Goal: Task Accomplishment & Management: Complete application form

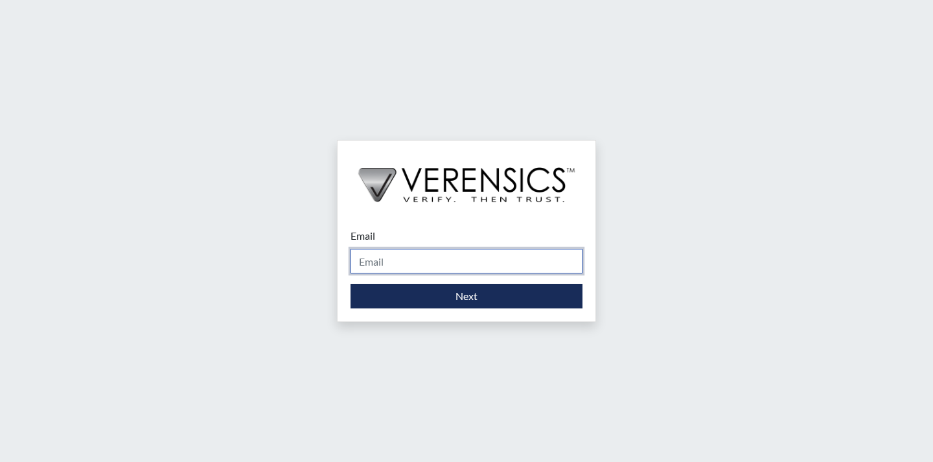
click at [415, 271] on input "Email" at bounding box center [467, 261] width 232 height 25
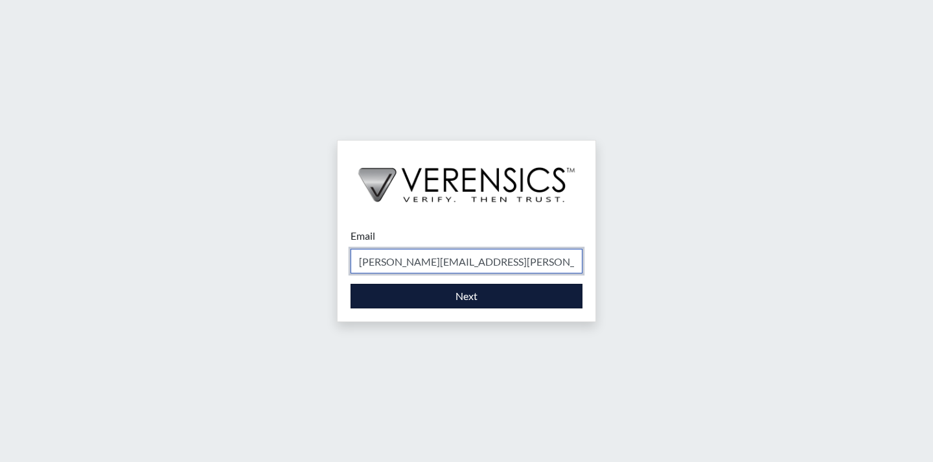
type input "[PERSON_NAME][EMAIL_ADDRESS][PERSON_NAME][DOMAIN_NAME]"
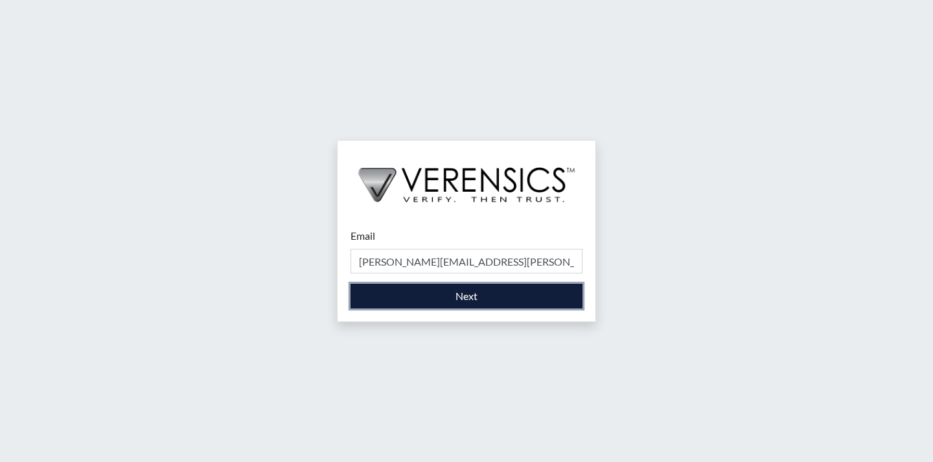
click at [449, 300] on button "Next" at bounding box center [467, 296] width 232 height 25
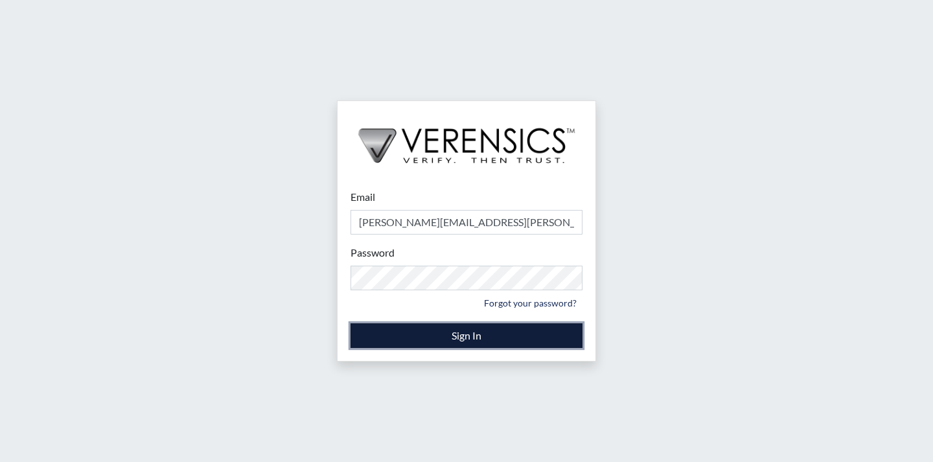
click at [436, 335] on button "Sign In" at bounding box center [467, 335] width 232 height 25
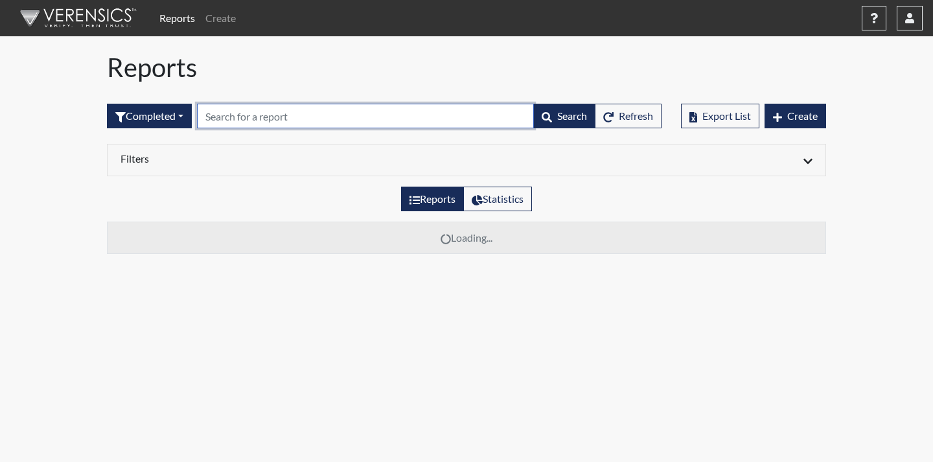
click at [298, 117] on input "text" at bounding box center [365, 116] width 337 height 25
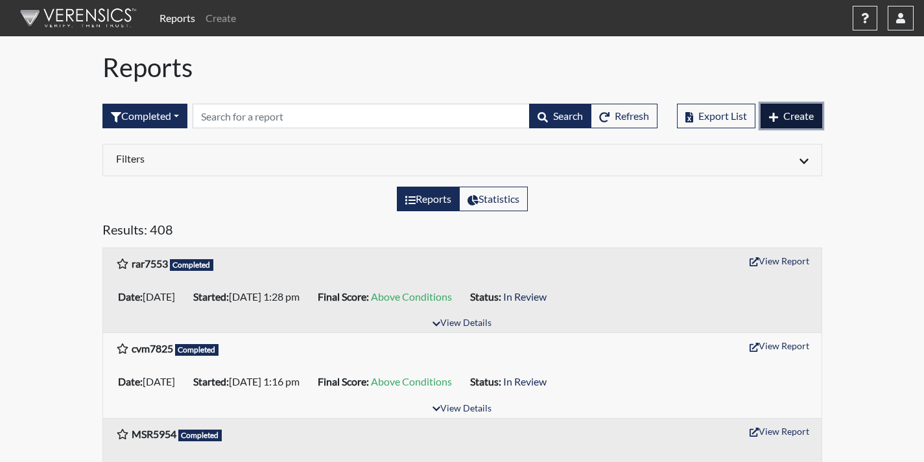
click at [796, 113] on span "Create" at bounding box center [798, 116] width 30 height 12
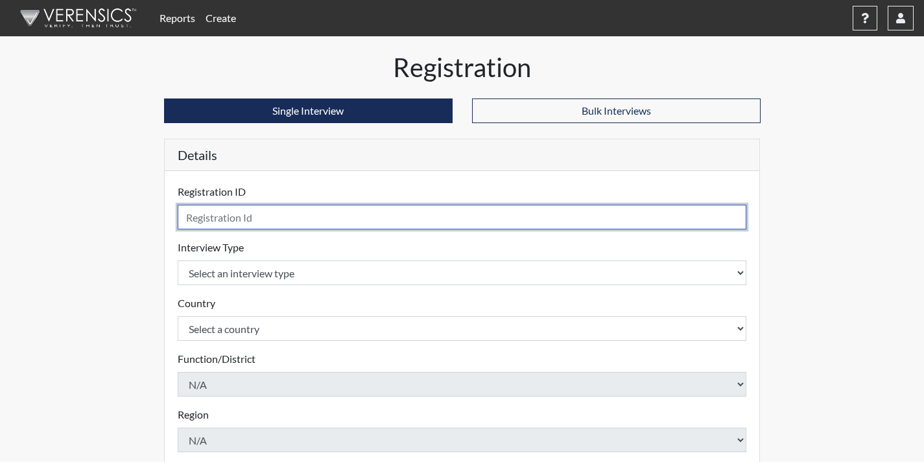
click at [253, 226] on input "text" at bounding box center [462, 217] width 569 height 25
type input "t"
type input "TFT0987"
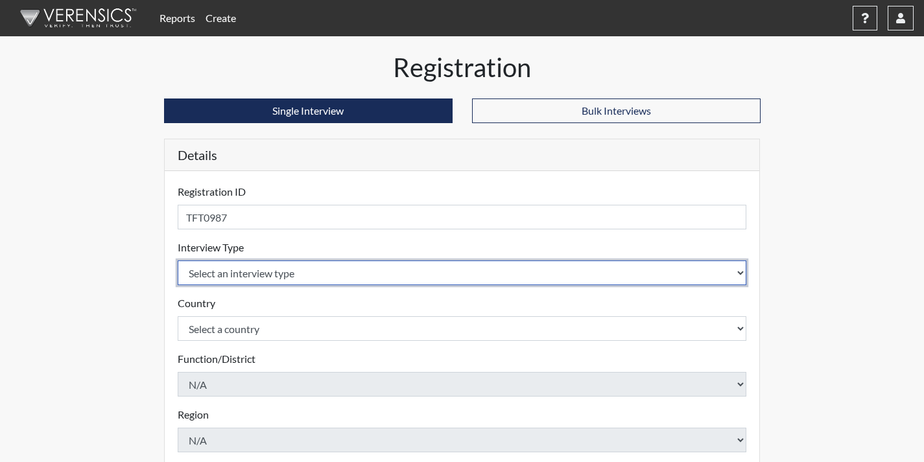
click at [253, 274] on select "Select an interview type Corrections Pre-Employment" at bounding box center [462, 273] width 569 height 25
select select "ff733e93-e1bf-11ea-9c9f-0eff0cf7eb8f"
click at [178, 261] on select "Select an interview type Corrections Pre-Employment" at bounding box center [462, 273] width 569 height 25
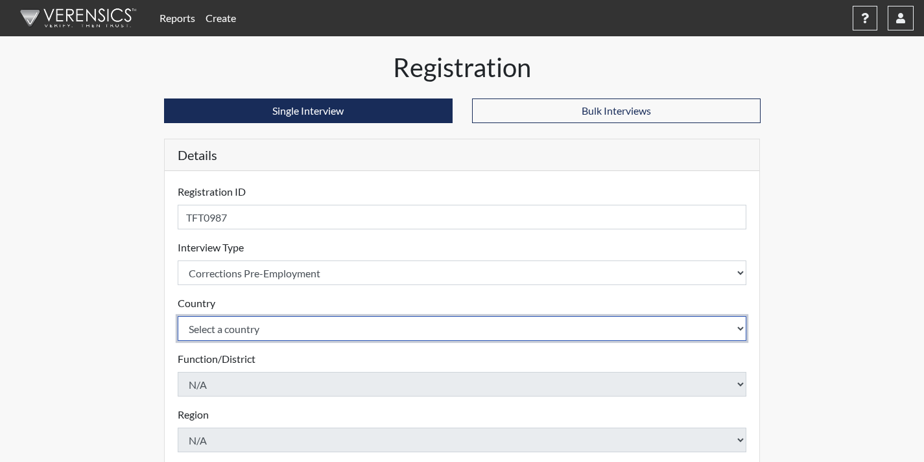
click at [264, 325] on select "Select a country [GEOGRAPHIC_DATA] [GEOGRAPHIC_DATA]" at bounding box center [462, 328] width 569 height 25
select select "united-states-of-[GEOGRAPHIC_DATA]"
click at [178, 316] on select "Select a country [GEOGRAPHIC_DATA] [GEOGRAPHIC_DATA]" at bounding box center [462, 328] width 569 height 25
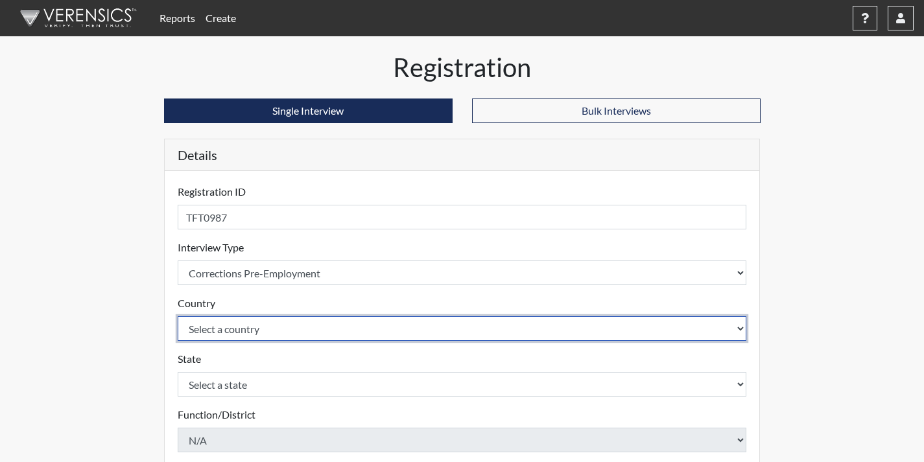
scroll to position [65, 0]
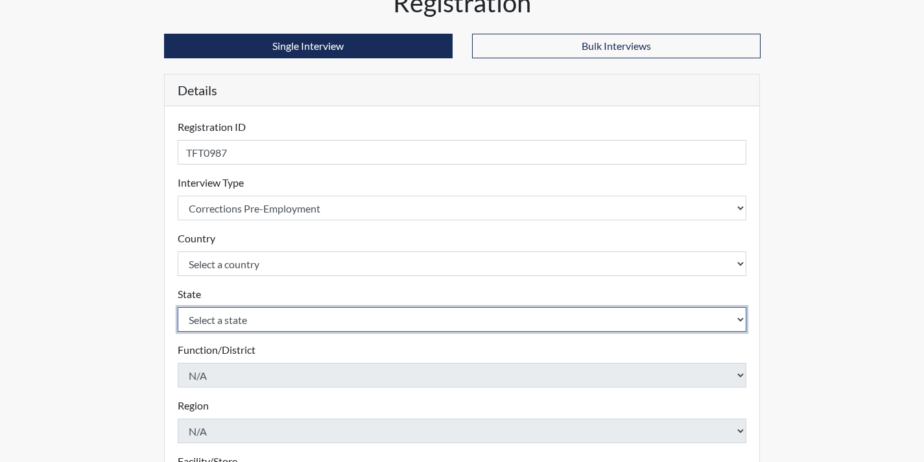
click at [240, 316] on select "Select a state [US_STATE] [US_STATE] [US_STATE] [US_STATE] [US_STATE] [US_STATE…" at bounding box center [462, 319] width 569 height 25
select select "GA"
click at [178, 307] on select "Select a state [US_STATE] [US_STATE] [US_STATE] [US_STATE] [US_STATE] [US_STATE…" at bounding box center [462, 319] width 569 height 25
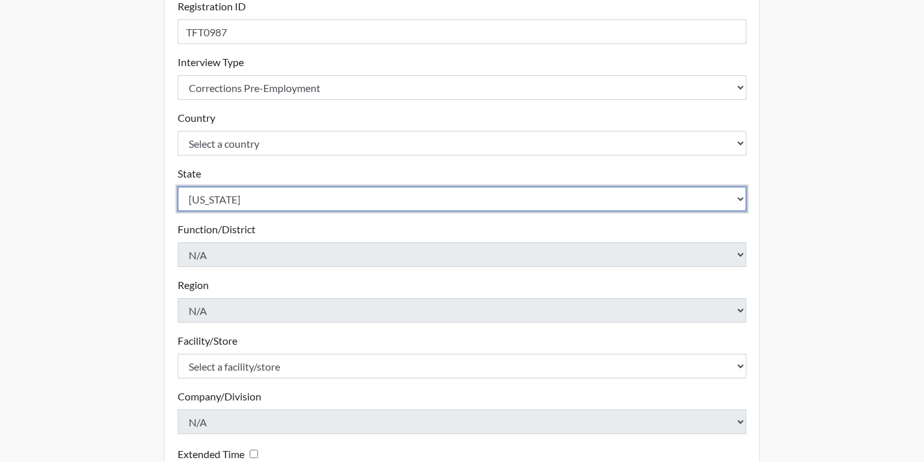
scroll to position [194, 0]
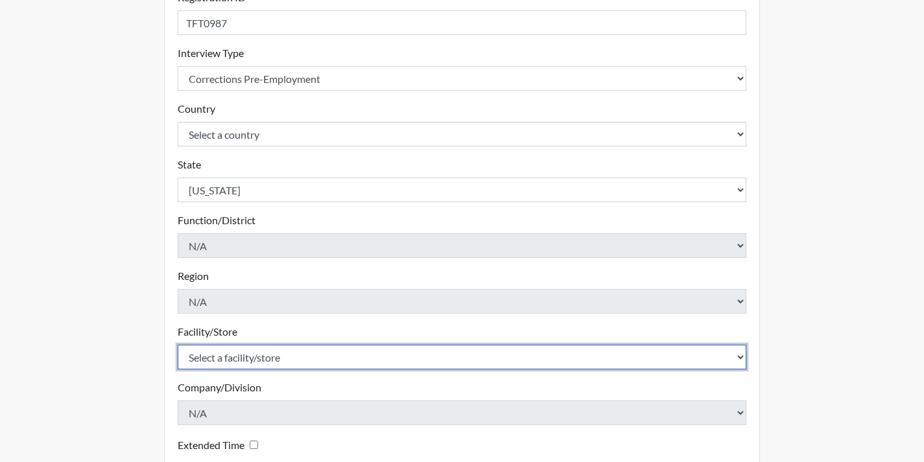
click at [251, 355] on select "Select a facility/store [PERSON_NAME]" at bounding box center [462, 357] width 569 height 25
select select "b7d08d21-475e-4578-ab02-3508dadd4d3a"
click at [178, 345] on select "Select a facility/store [PERSON_NAME]" at bounding box center [462, 357] width 569 height 25
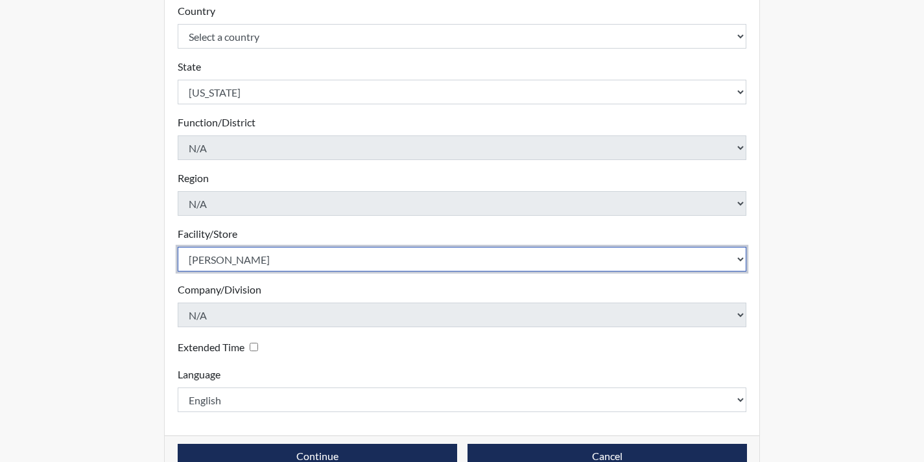
scroll to position [323, 0]
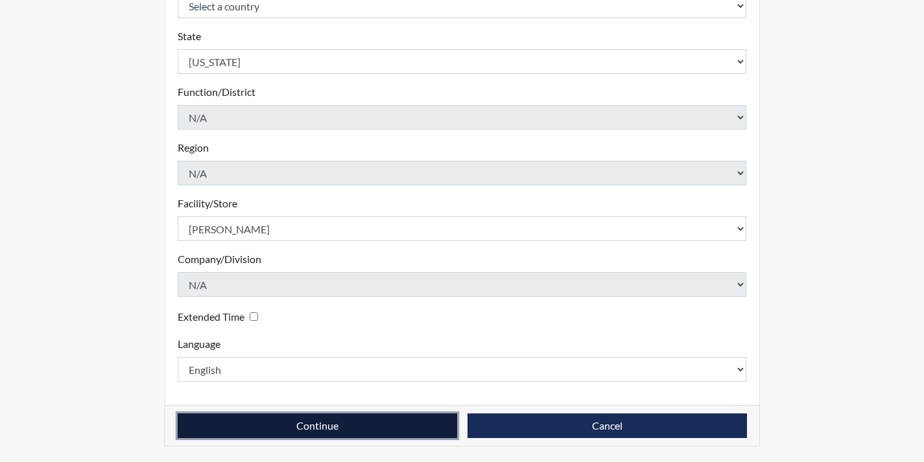
click at [305, 424] on button "Continue" at bounding box center [317, 426] width 279 height 25
